Goal: Task Accomplishment & Management: Manage account settings

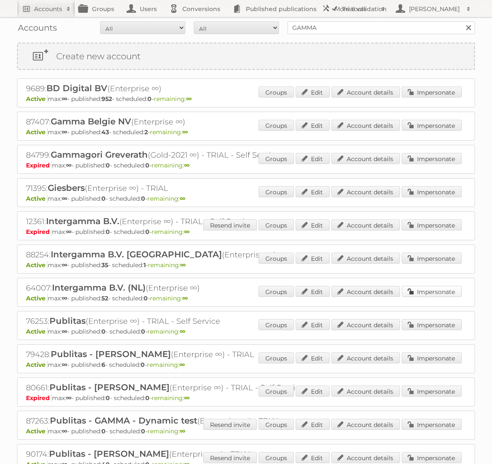
click at [415, 288] on link "Impersonate" at bounding box center [432, 291] width 60 height 11
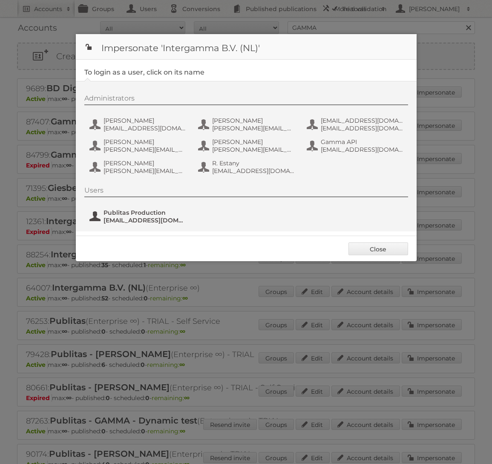
click at [132, 221] on span "[EMAIL_ADDRESS][DOMAIN_NAME]" at bounding box center [144, 220] width 83 height 8
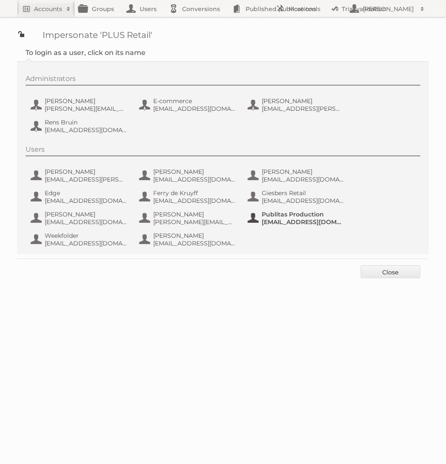
click at [277, 215] on span "Publitas Production" at bounding box center [303, 214] width 83 height 8
